Goal: Task Accomplishment & Management: Manage account settings

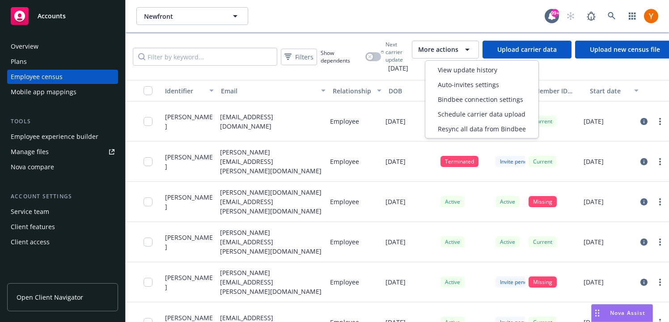
click at [448, 50] on span "More actions" at bounding box center [438, 49] width 40 height 9
click at [453, 98] on span "Bindbee connection settings" at bounding box center [480, 99] width 85 height 9
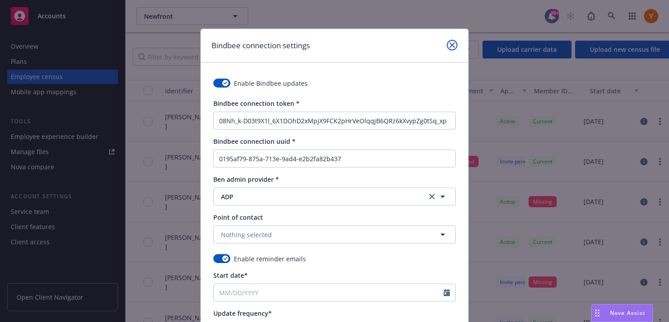
click at [454, 46] on icon "close" at bounding box center [451, 44] width 5 height 5
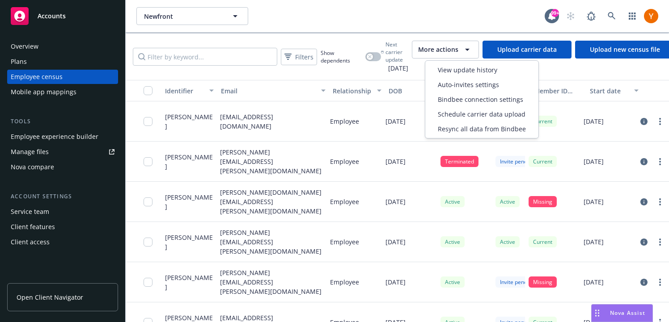
click at [457, 56] on button "More actions" at bounding box center [445, 50] width 67 height 18
click at [476, 75] on div "View update history" at bounding box center [482, 70] width 110 height 15
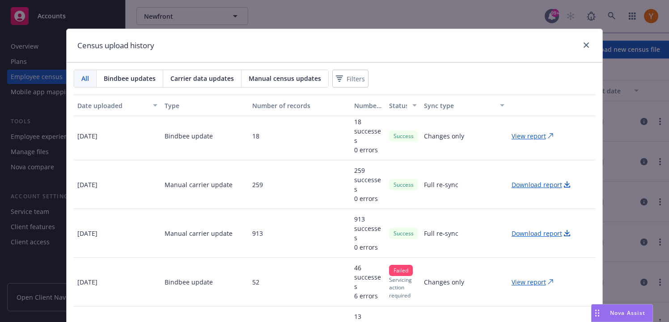
scroll to position [111, 0]
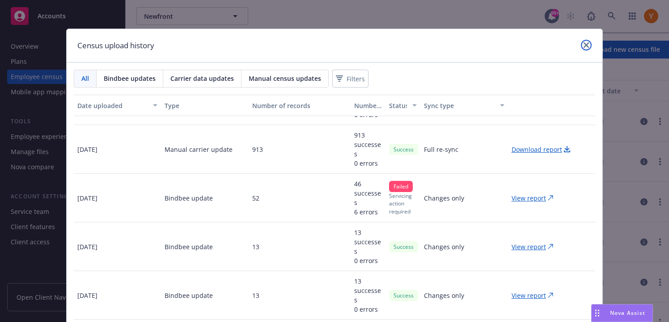
click at [585, 42] on link "close" at bounding box center [586, 45] width 11 height 11
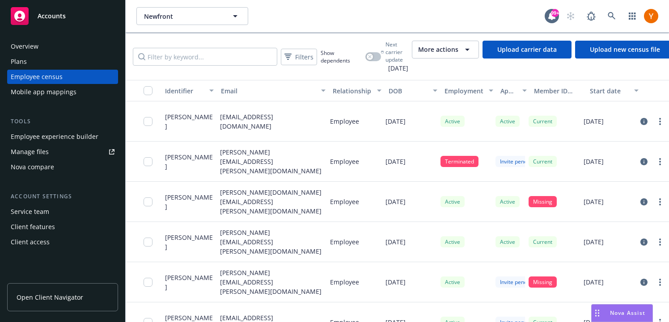
click at [39, 92] on div "Mobile app mappings" at bounding box center [44, 92] width 66 height 14
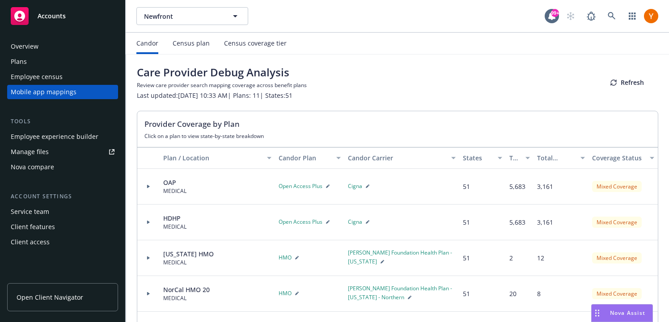
click at [190, 48] on div "Census plan" at bounding box center [191, 43] width 37 height 21
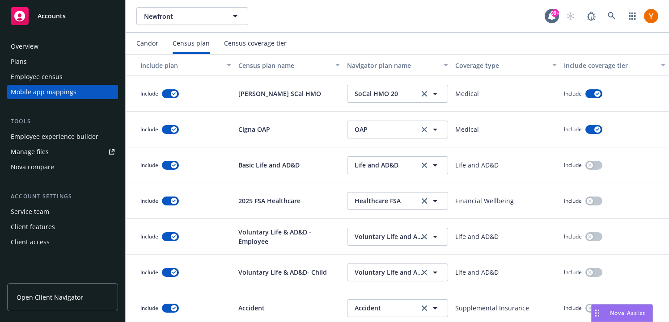
click at [157, 45] on div "Candor" at bounding box center [147, 43] width 22 height 7
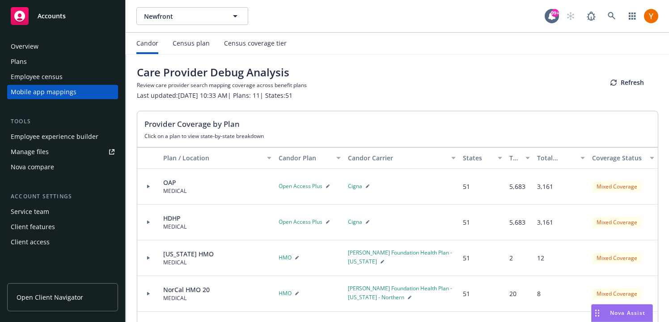
click at [179, 44] on div "Census plan" at bounding box center [191, 43] width 37 height 7
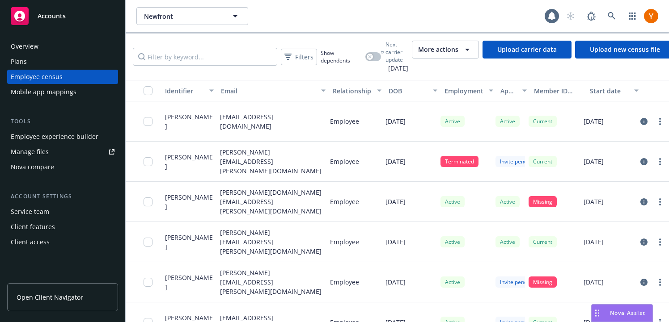
click at [458, 46] on span "More actions" at bounding box center [438, 49] width 40 height 9
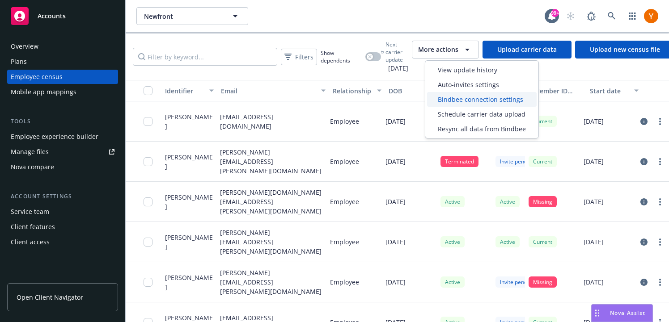
click at [459, 95] on span "Bindbee connection settings" at bounding box center [480, 99] width 85 height 9
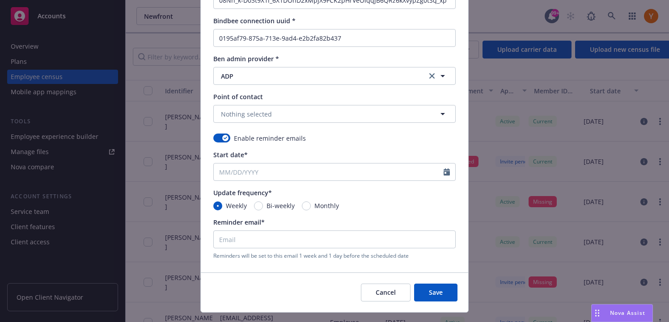
scroll to position [140, 0]
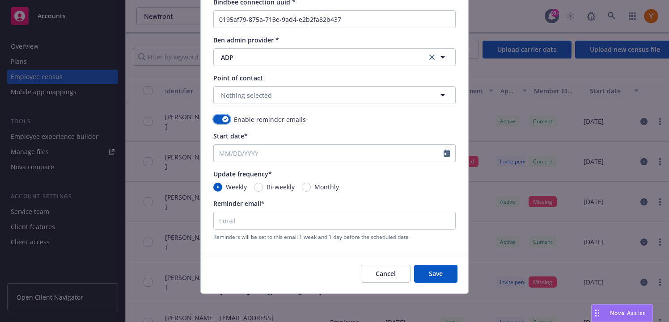
click at [226, 121] on div "button" at bounding box center [225, 119] width 6 height 6
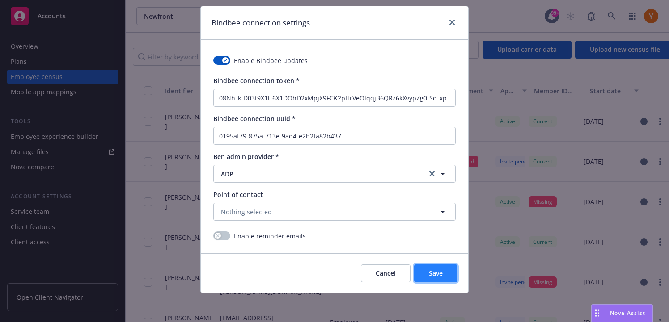
click at [442, 277] on span "Save" at bounding box center [436, 273] width 14 height 8
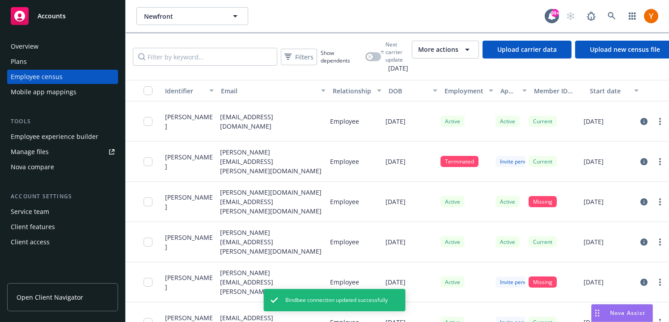
click at [453, 50] on span "More actions" at bounding box center [438, 49] width 40 height 9
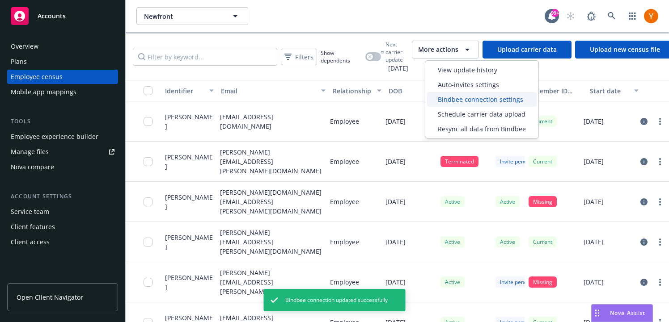
click at [461, 93] on div "Bindbee connection settings" at bounding box center [482, 99] width 110 height 15
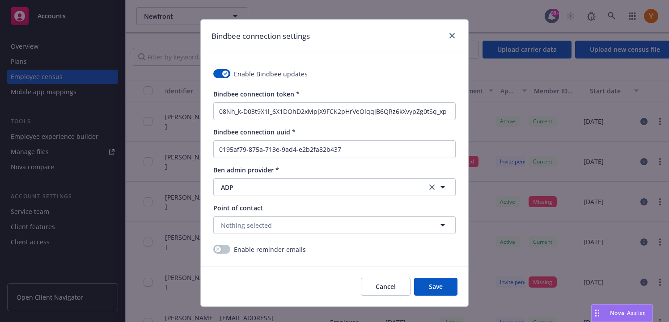
scroll to position [0, 0]
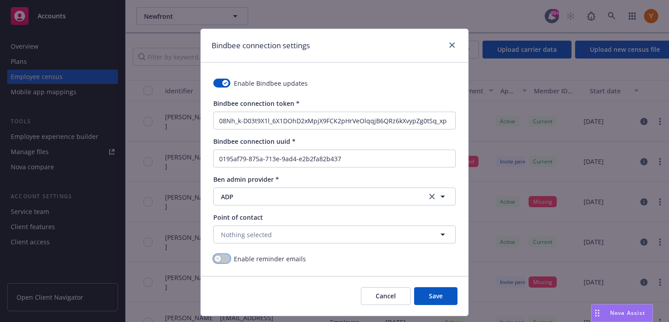
click at [220, 263] on button "button" at bounding box center [221, 258] width 17 height 9
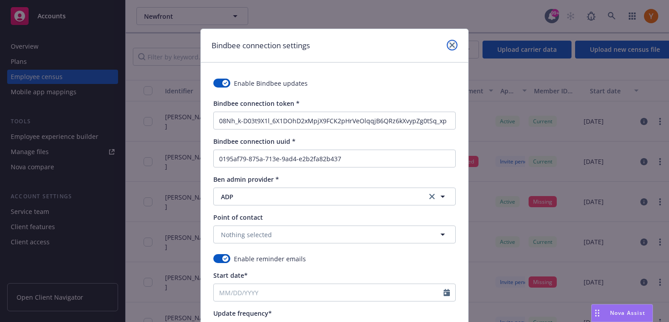
click at [451, 47] on icon "close" at bounding box center [451, 44] width 5 height 5
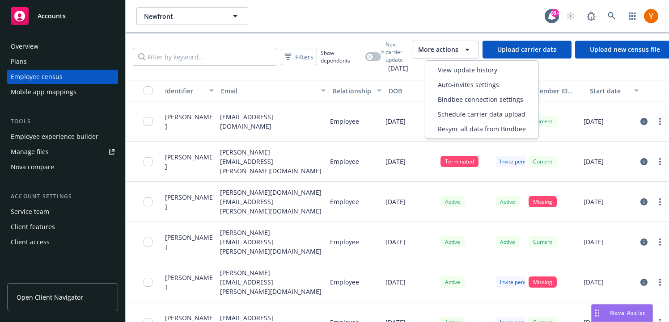
click at [442, 51] on span "More actions" at bounding box center [438, 49] width 40 height 9
click at [451, 72] on span "View update history" at bounding box center [467, 69] width 59 height 9
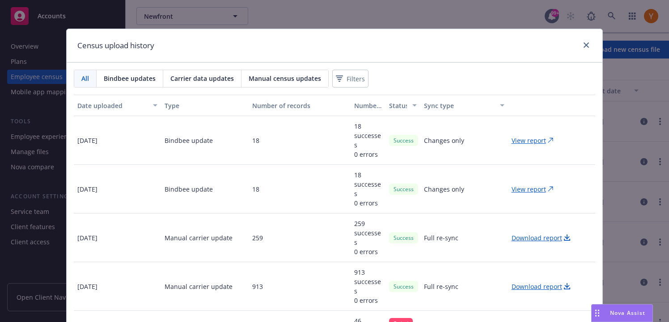
click at [118, 74] on span "Bindbee updates" at bounding box center [130, 78] width 52 height 9
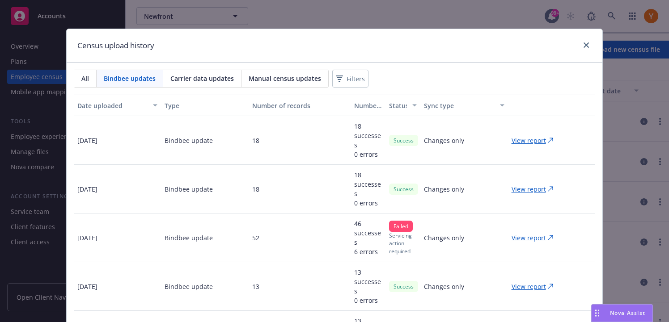
click at [194, 82] on span "Carrier data updates" at bounding box center [202, 78] width 64 height 9
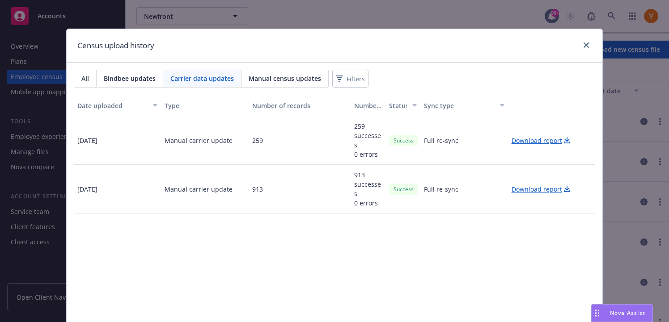
click at [253, 84] on div "Manual census updates" at bounding box center [285, 78] width 87 height 17
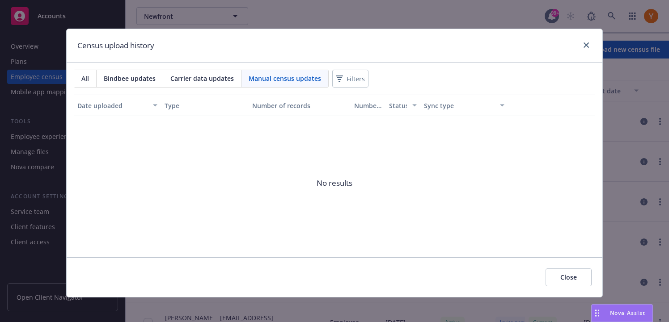
click at [90, 81] on div "All" at bounding box center [85, 78] width 22 height 17
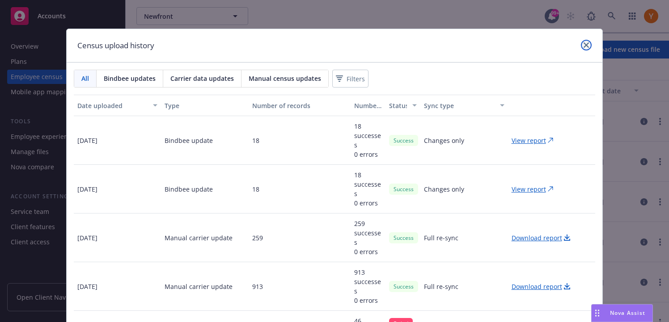
click at [590, 42] on link "close" at bounding box center [586, 45] width 11 height 11
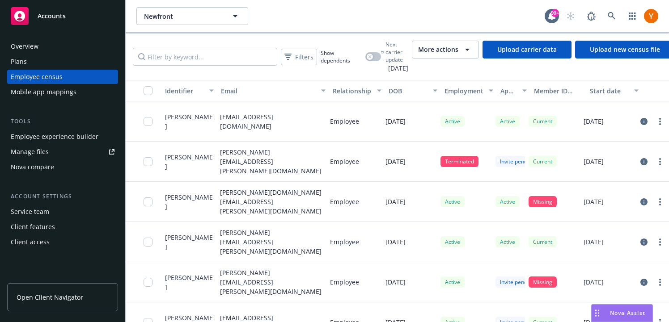
click at [61, 80] on div "Employee census" at bounding box center [63, 77] width 104 height 14
click at [61, 87] on div "Mobile app mappings" at bounding box center [44, 92] width 66 height 14
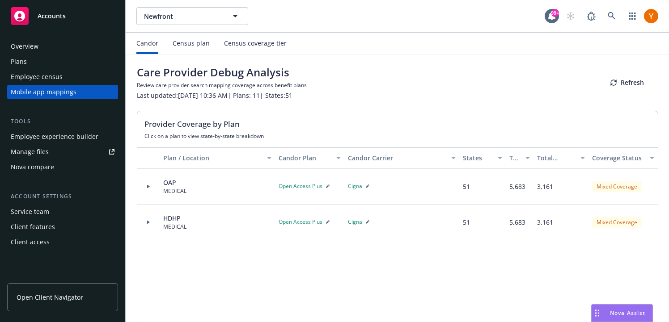
click at [198, 46] on div "Census plan" at bounding box center [191, 43] width 37 height 7
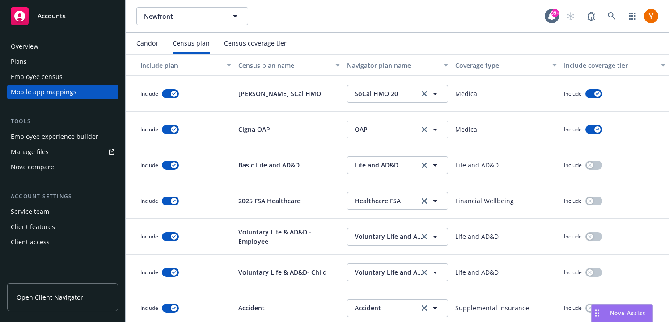
click at [267, 46] on div "Census coverage tier" at bounding box center [255, 43] width 63 height 7
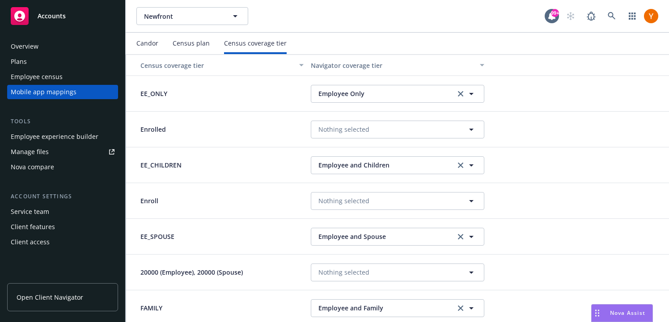
click at [51, 50] on div "Overview" at bounding box center [63, 46] width 104 height 14
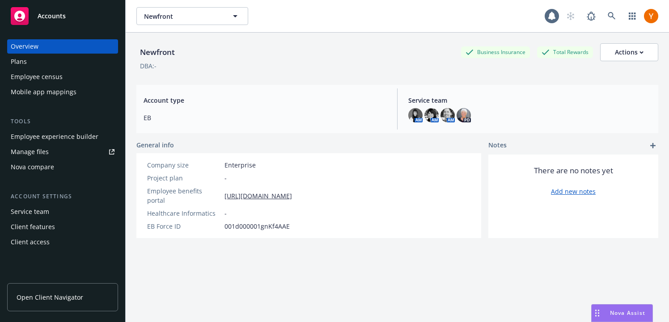
click at [50, 75] on div "Employee census" at bounding box center [37, 77] width 52 height 14
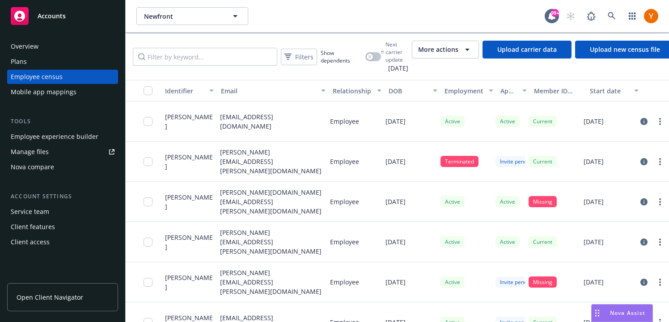
click at [66, 132] on div "Employee experience builder" at bounding box center [55, 137] width 88 height 14
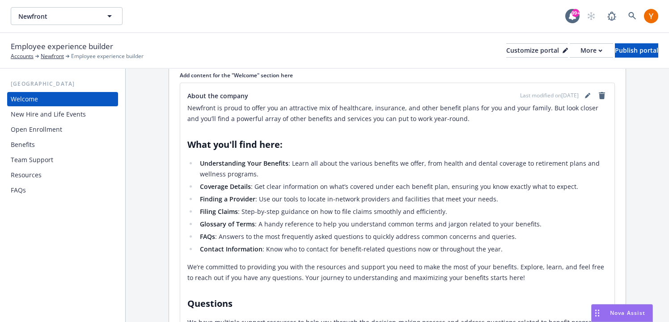
scroll to position [144, 0]
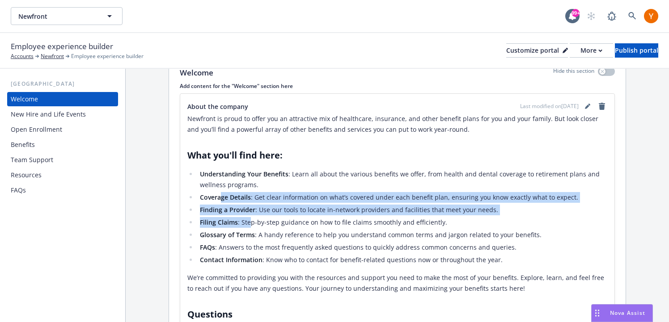
drag, startPoint x: 222, startPoint y: 198, endPoint x: 249, endPoint y: 222, distance: 36.1
click at [249, 222] on ul "Understanding Your Benefits : Learn all about the various benefits we offer, fr…" at bounding box center [397, 217] width 420 height 97
click at [249, 222] on li "Filing Claims : Step-by-step guidance on how to file claims smoothly and effici…" at bounding box center [402, 222] width 410 height 11
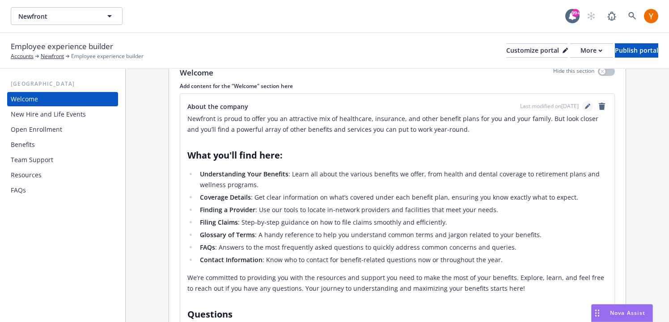
click at [588, 105] on icon "editPencil" at bounding box center [587, 106] width 5 height 5
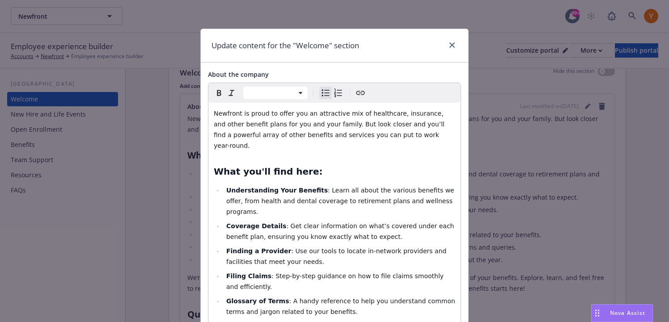
click at [362, 187] on span ": Learn all about the various benefits we offer, from health and dental coverag…" at bounding box center [341, 201] width 230 height 29
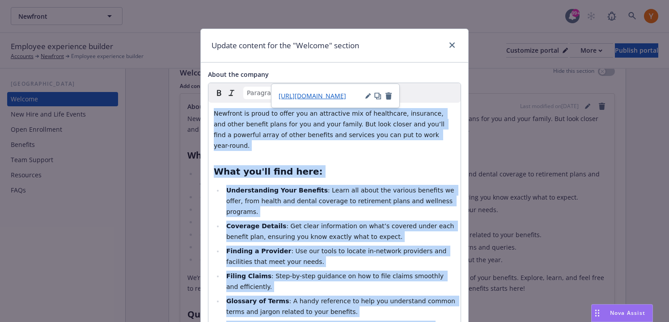
copy div "Loremips do sitam co adipi eli se doeiusmodt inc ut laboreetdo, magnaaliq, eni …"
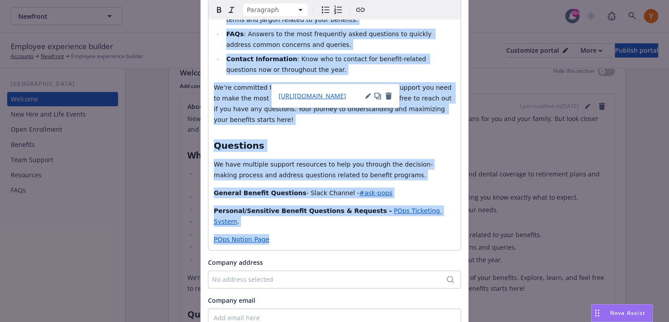
scroll to position [260, 0]
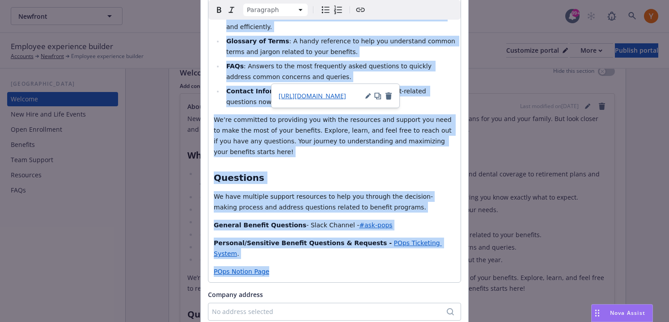
select select "h2"
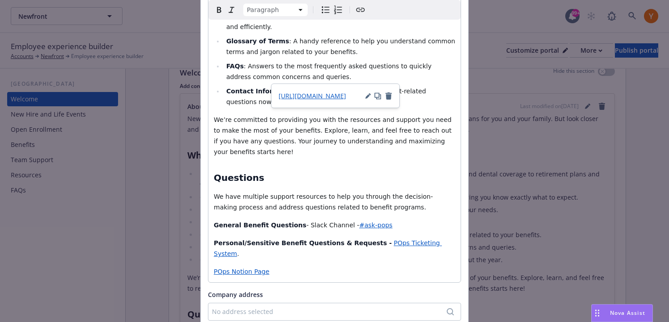
click at [441, 172] on h2 "Questions" at bounding box center [335, 178] width 242 height 13
click at [486, 161] on div "Update content for the "Welcome" section About the company Heading 2 Paragraph …" at bounding box center [334, 161] width 669 height 322
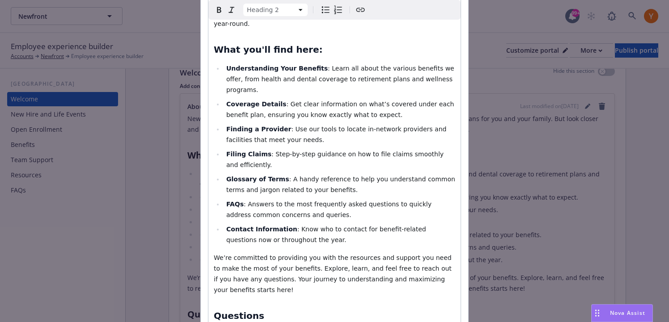
scroll to position [0, 0]
